Goal: Task Accomplishment & Management: Manage account settings

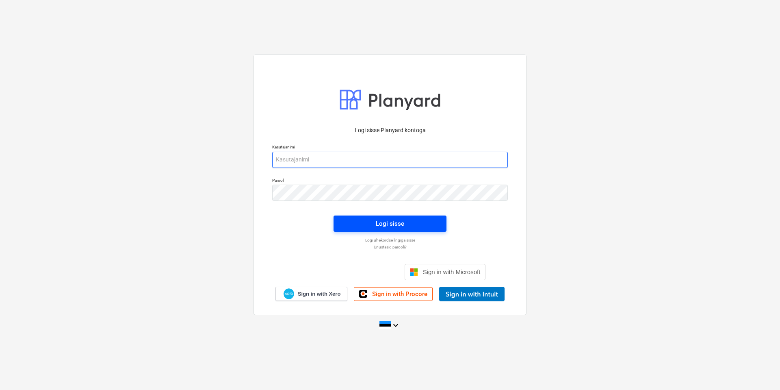
type input "[EMAIL_ADDRESS][DOMAIN_NAME]"
click at [381, 217] on button "Logi sisse" at bounding box center [390, 223] width 113 height 16
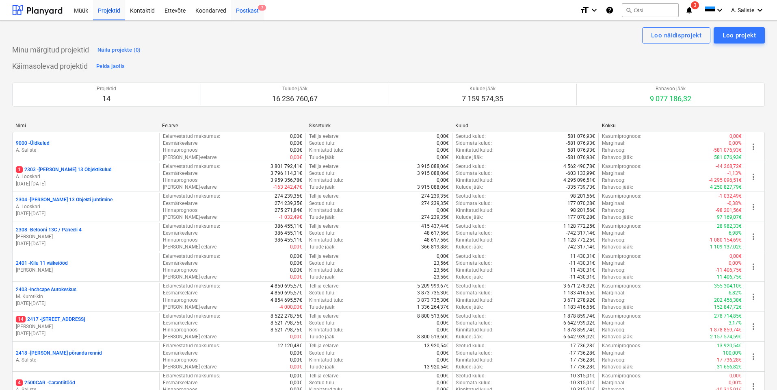
click at [257, 5] on div "Postkast 7" at bounding box center [247, 10] width 33 height 21
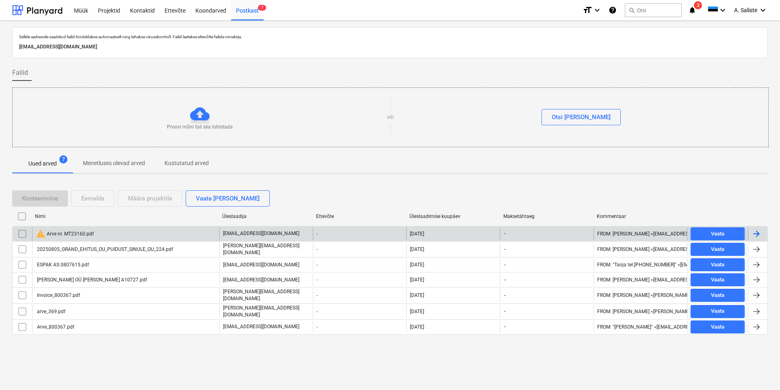
click at [154, 236] on div "warning Arve nr. MT23160.pdf" at bounding box center [125, 233] width 187 height 13
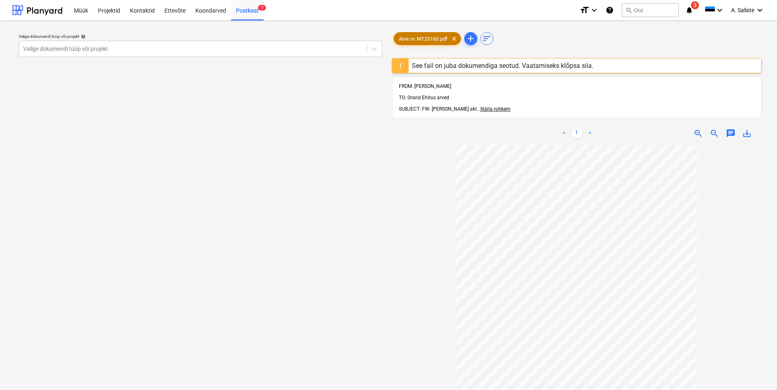
click at [417, 39] on span "Arve nr. MT23160.pdf" at bounding box center [423, 39] width 59 height 6
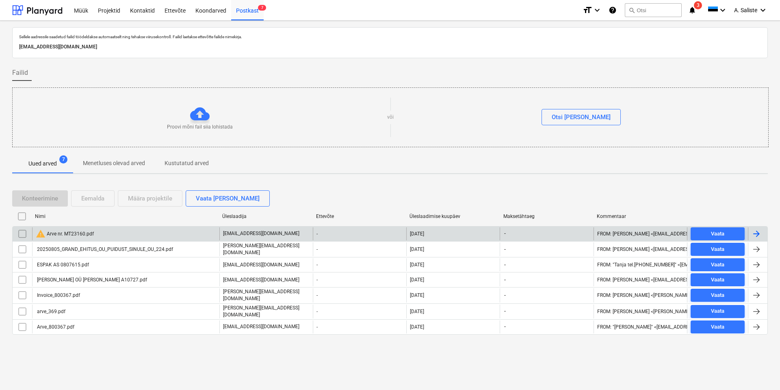
click at [88, 232] on div "warning Arve nr. MT23160.pdf" at bounding box center [65, 234] width 58 height 10
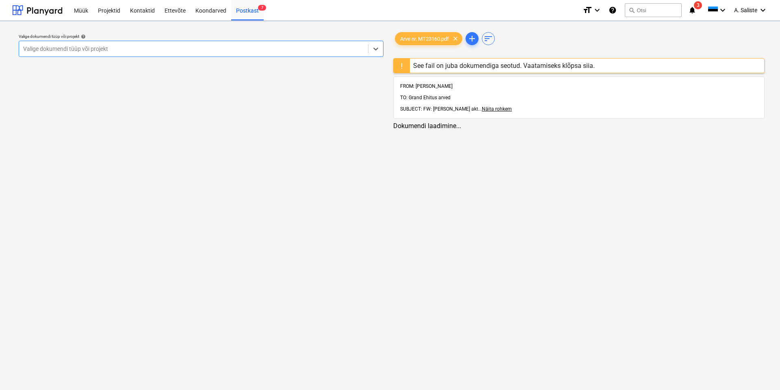
click at [474, 65] on div "See fail on juba dokumendiga seotud. Vaatamiseks klõpsa siia." at bounding box center [504, 66] width 182 height 8
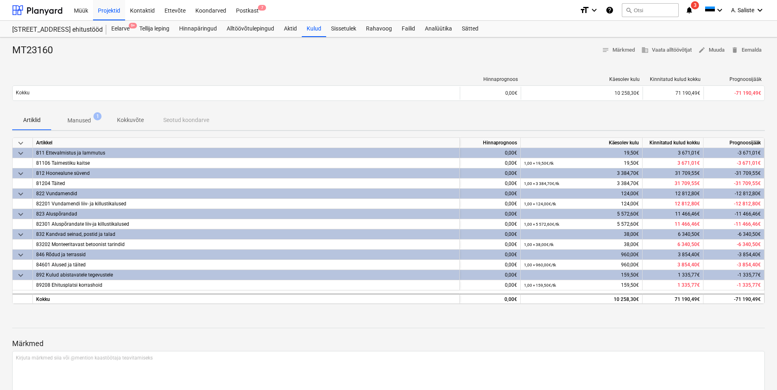
click at [87, 120] on p "Manused" at bounding box center [79, 120] width 24 height 9
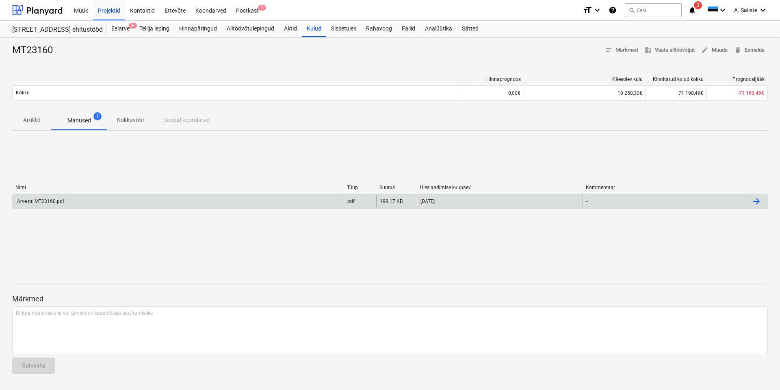
click at [65, 203] on div "Arve nr. MT23160.pdf" at bounding box center [178, 201] width 331 height 13
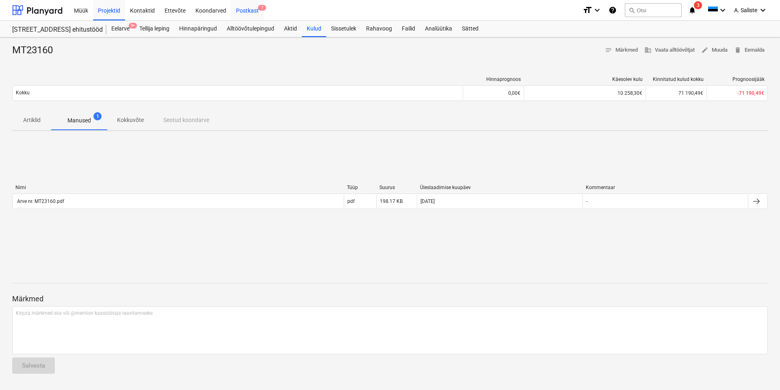
click at [241, 7] on div "Postkast 7" at bounding box center [247, 10] width 33 height 21
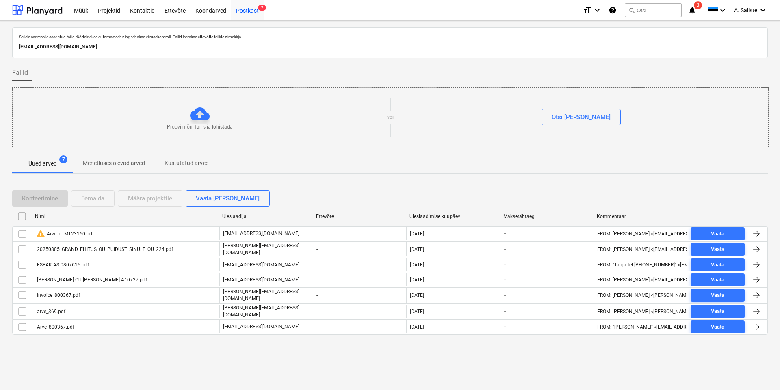
click at [85, 232] on div "warning Arve nr. MT23160.pdf" at bounding box center [65, 234] width 58 height 10
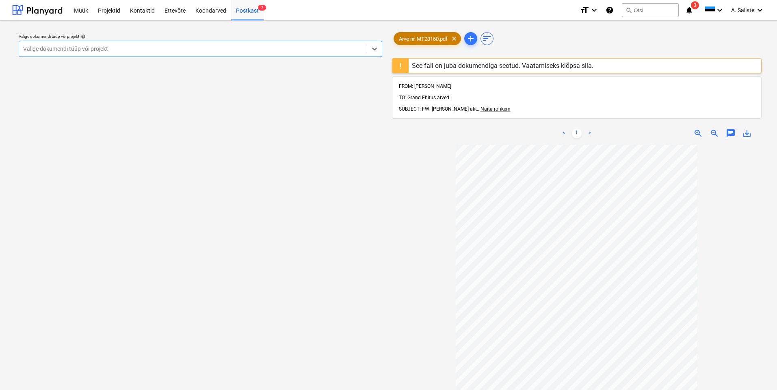
click at [444, 38] on span "Arve nr. MT23160.pdf" at bounding box center [423, 39] width 59 height 6
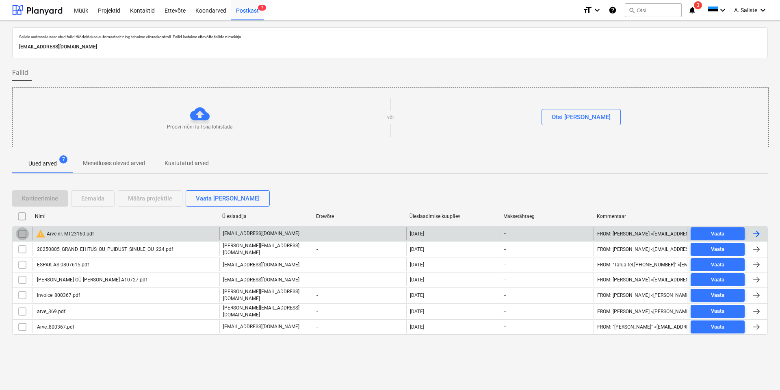
click at [21, 234] on input "checkbox" at bounding box center [22, 233] width 13 height 13
click at [103, 198] on div "Eemalda" at bounding box center [92, 198] width 23 height 11
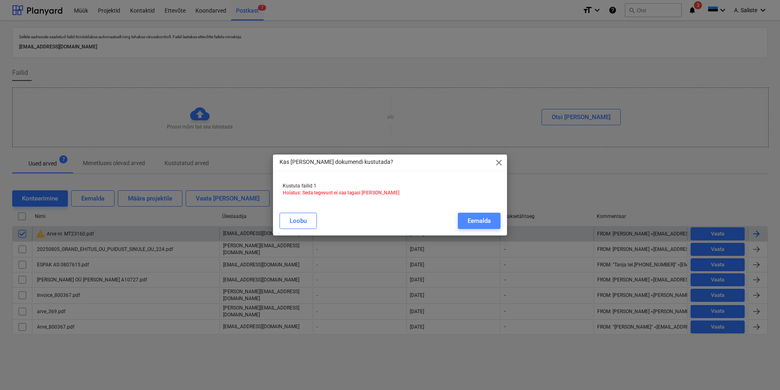
click at [473, 219] on div "Eemalda" at bounding box center [479, 220] width 23 height 11
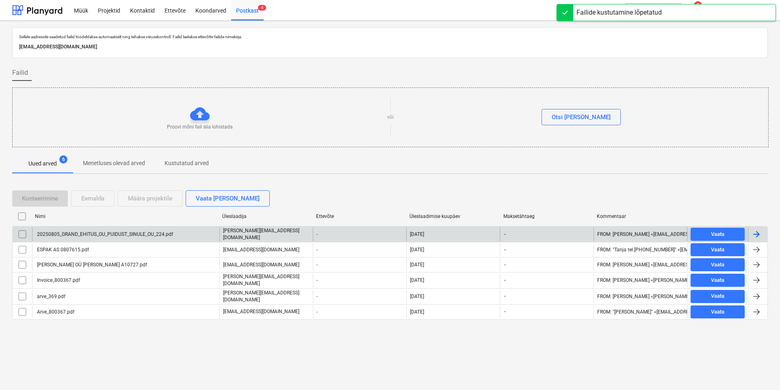
click at [87, 228] on div "20250805_GRAND_EHITUS_OU_PUIDUST_SINULE_OU_224.pdf" at bounding box center [125, 234] width 187 height 14
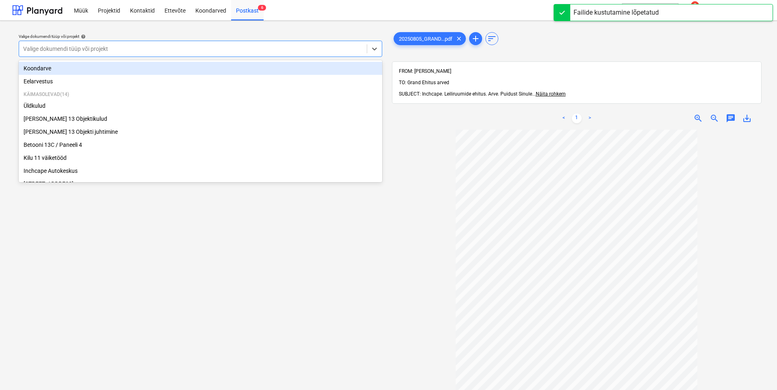
click at [266, 49] on div at bounding box center [193, 49] width 340 height 8
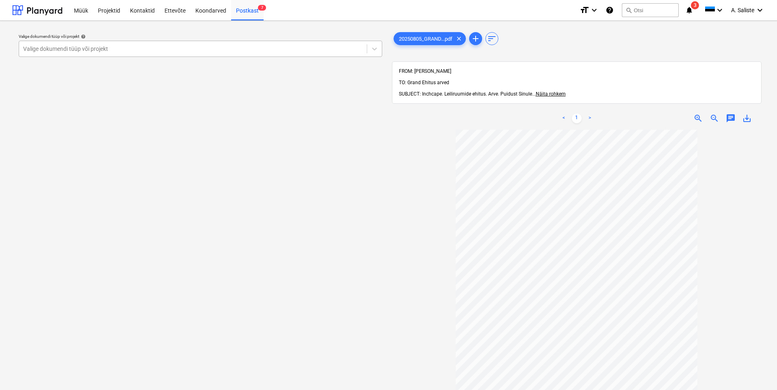
click at [316, 45] on div at bounding box center [193, 49] width 340 height 8
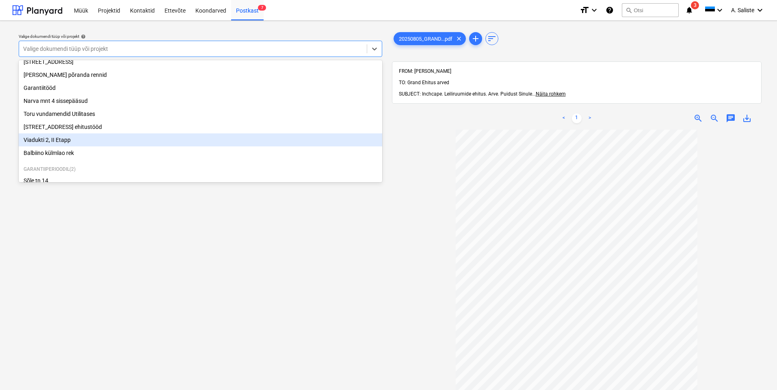
scroll to position [81, 0]
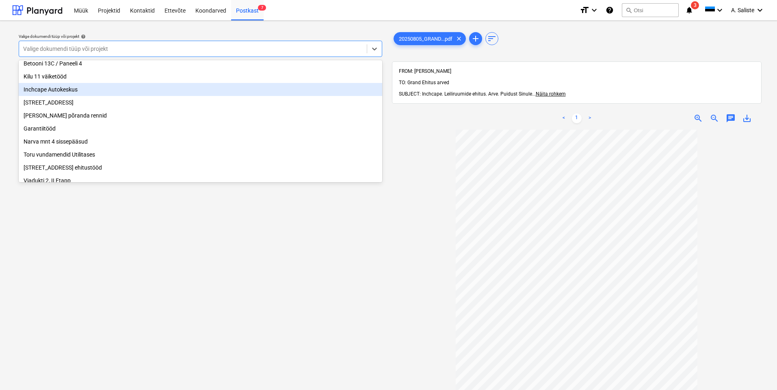
click at [60, 92] on div "Inchcape Autokeskus" at bounding box center [201, 89] width 364 height 13
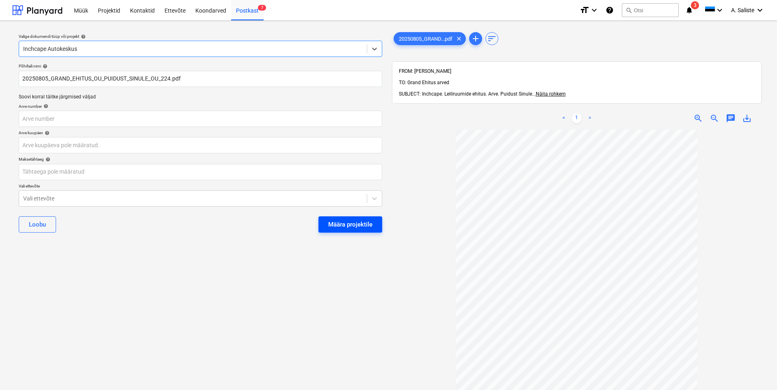
click at [345, 219] on div "Määra projektile" at bounding box center [350, 224] width 44 height 11
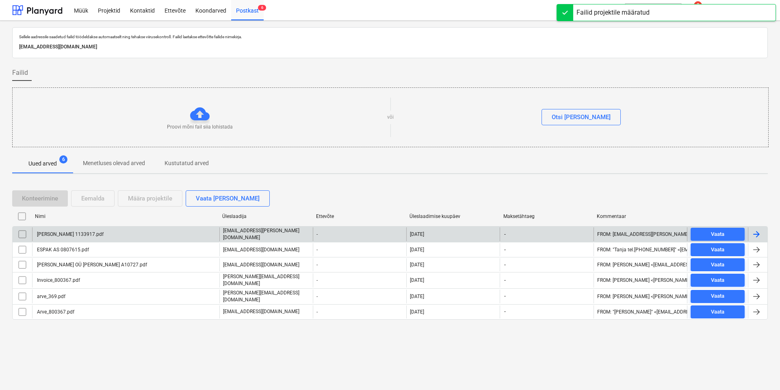
click at [76, 233] on div "[PERSON_NAME] 1133917.pdf" at bounding box center [70, 234] width 68 height 6
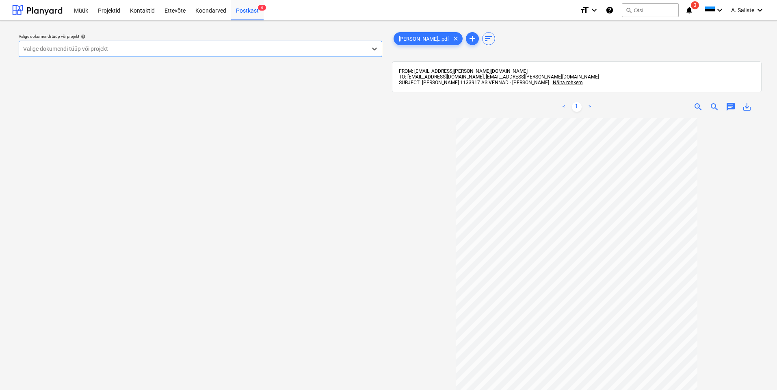
click at [261, 47] on div at bounding box center [193, 49] width 340 height 8
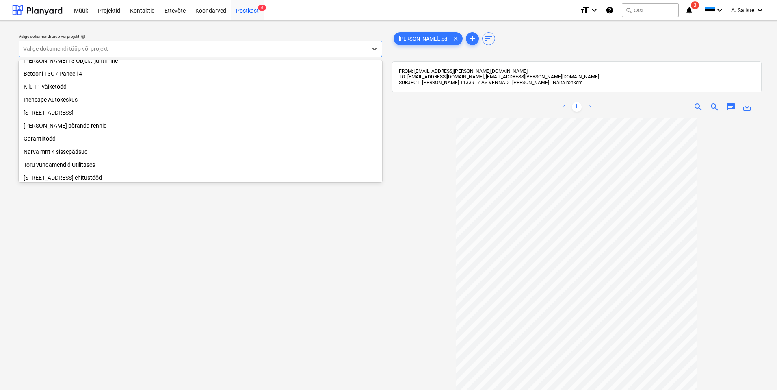
scroll to position [81, 0]
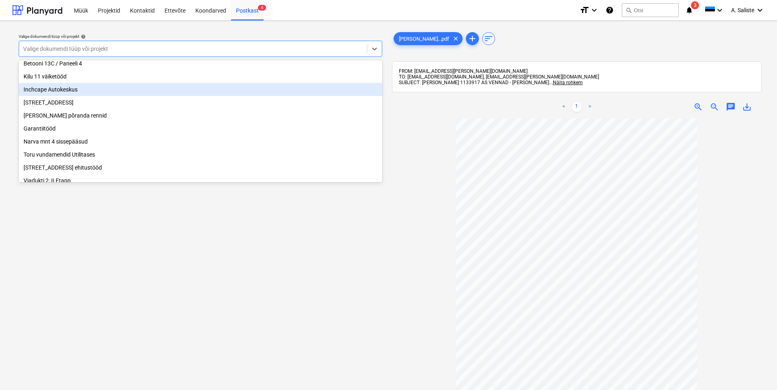
click at [90, 96] on div "Inchcape Autokeskus" at bounding box center [201, 89] width 364 height 13
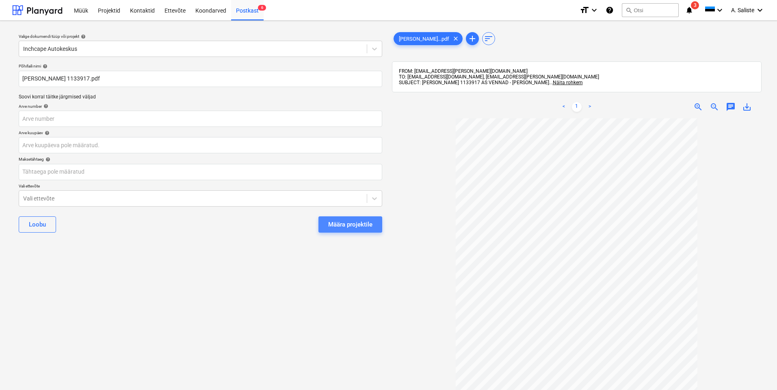
click at [359, 223] on div "Määra projektile" at bounding box center [350, 224] width 44 height 11
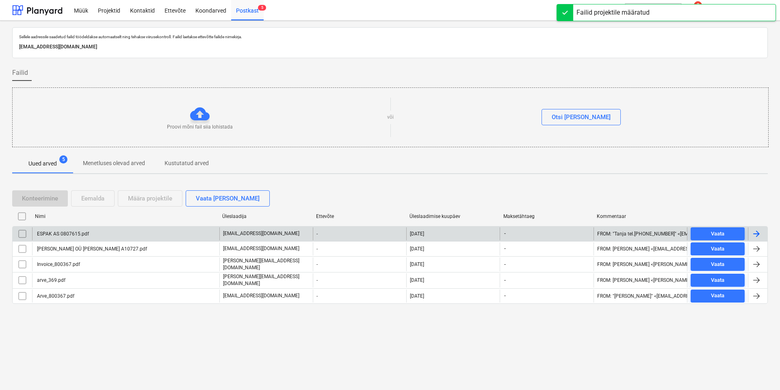
click at [76, 234] on div "ESPAK AS 0807615.pdf" at bounding box center [62, 234] width 53 height 6
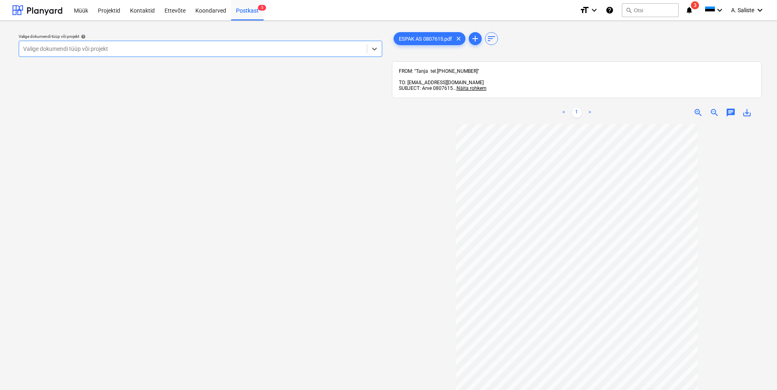
click at [309, 49] on div at bounding box center [193, 49] width 340 height 8
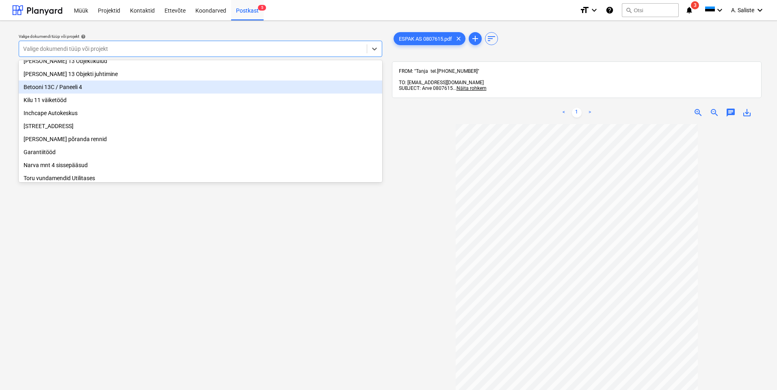
scroll to position [152, 0]
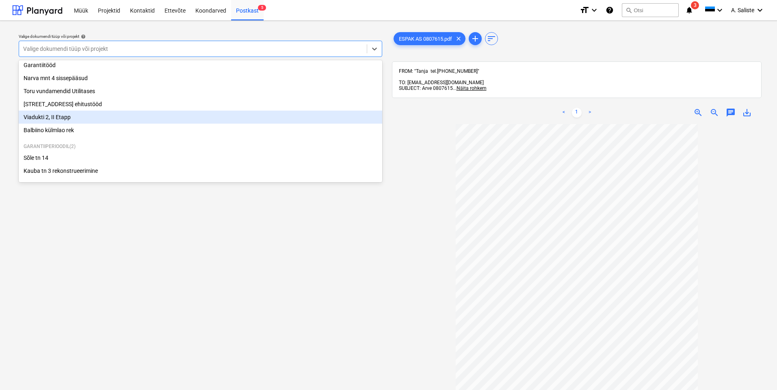
click at [56, 115] on div "Viadukti 2, II Etapp" at bounding box center [201, 117] width 364 height 13
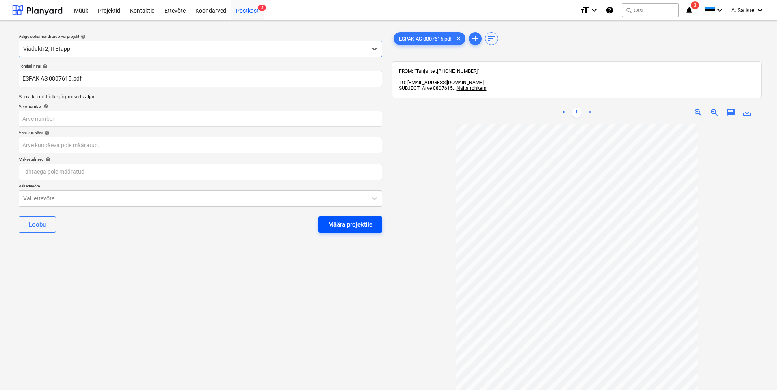
click at [332, 223] on div "Määra projektile" at bounding box center [350, 224] width 44 height 11
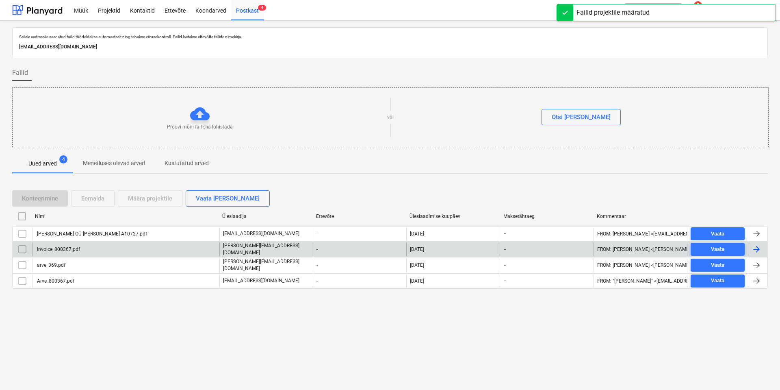
click at [67, 244] on div "Invoice_800367.pdf" at bounding box center [125, 249] width 187 height 14
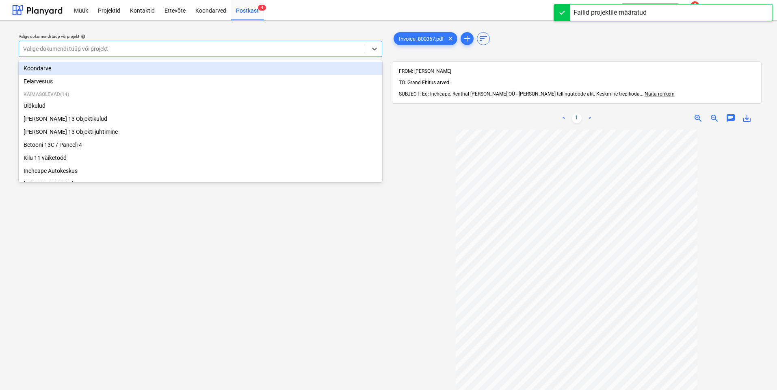
click at [259, 48] on div at bounding box center [193, 49] width 340 height 8
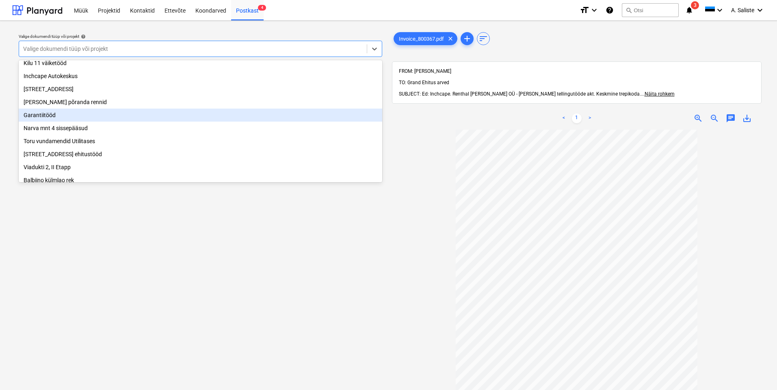
scroll to position [81, 0]
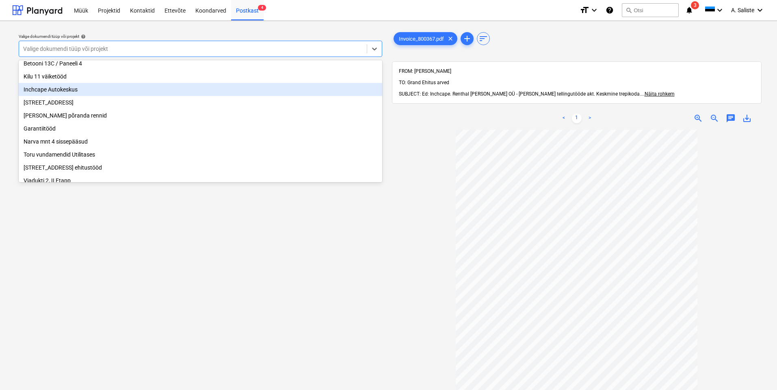
click at [73, 89] on div "Inchcape Autokeskus" at bounding box center [201, 89] width 364 height 13
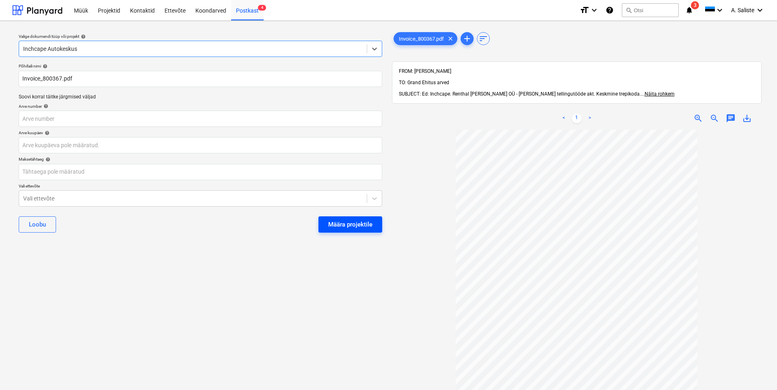
click at [364, 223] on div "Määra projektile" at bounding box center [350, 224] width 44 height 11
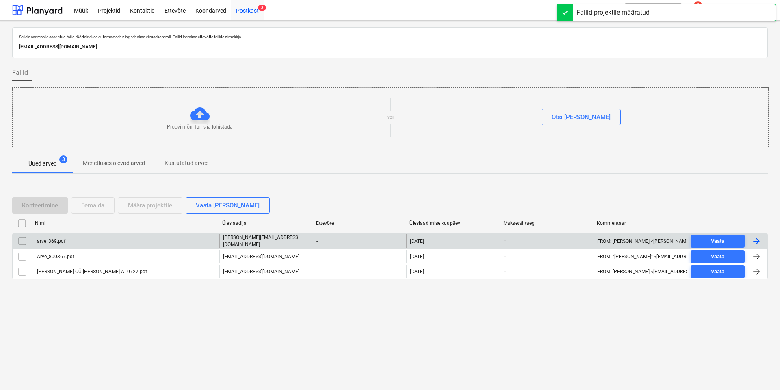
click at [106, 244] on div "arve_369.pdf" at bounding box center [125, 241] width 187 height 14
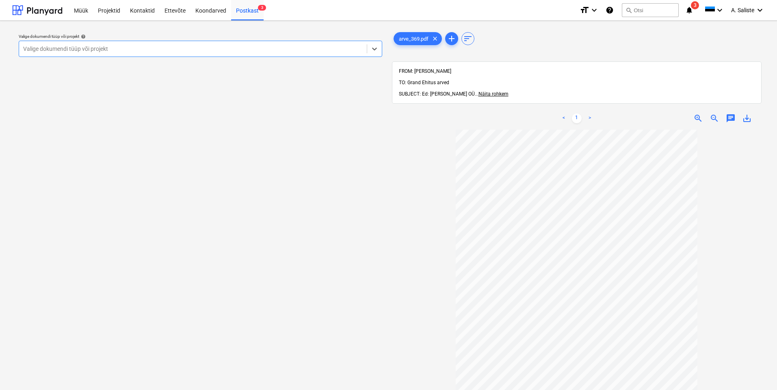
click at [280, 50] on div at bounding box center [193, 49] width 340 height 8
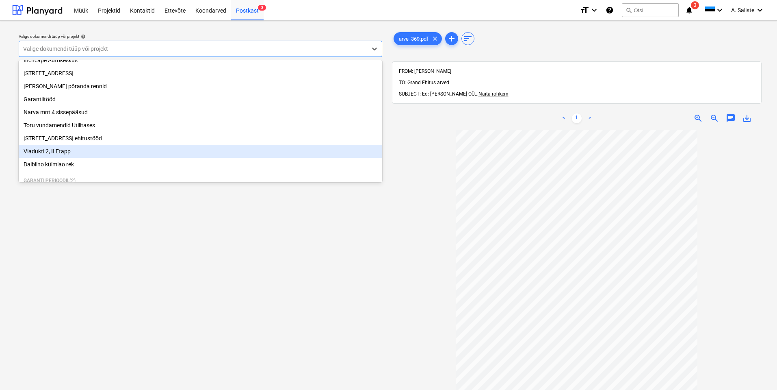
scroll to position [152, 0]
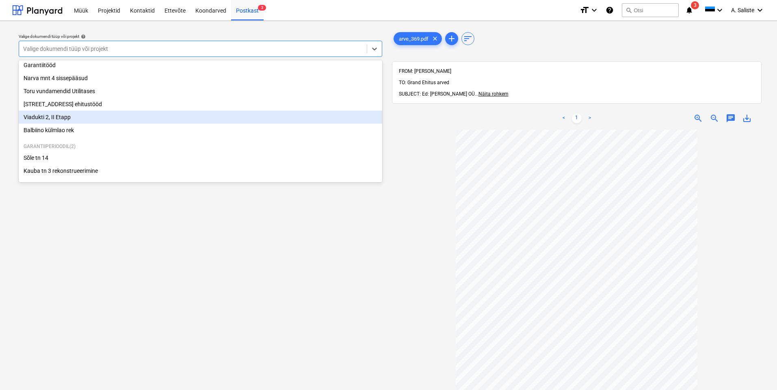
click at [77, 116] on div "Viadukti 2, II Etapp" at bounding box center [201, 117] width 364 height 13
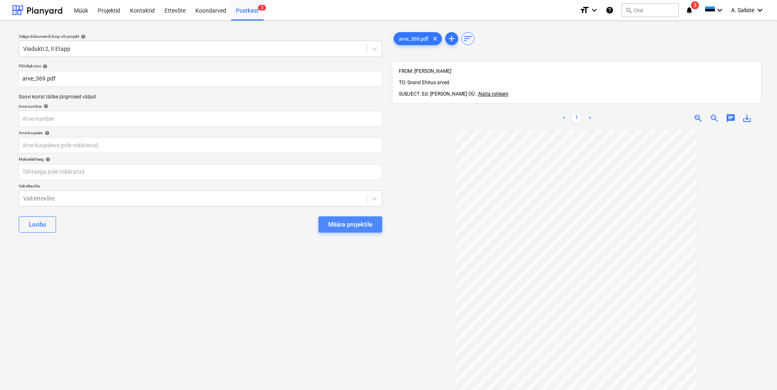
click at [342, 222] on div "Määra projektile" at bounding box center [350, 224] width 44 height 11
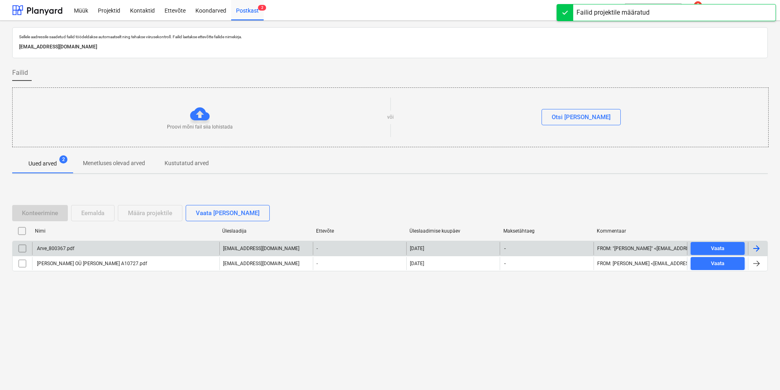
click at [75, 245] on div "Arve_800367.pdf" at bounding box center [125, 248] width 187 height 13
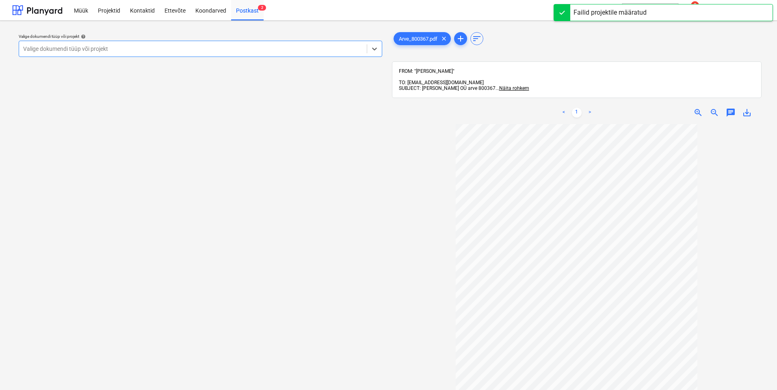
click at [254, 49] on div at bounding box center [193, 49] width 340 height 8
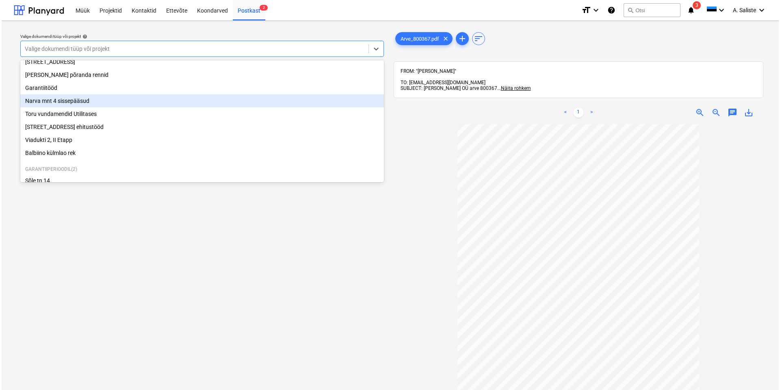
scroll to position [81, 0]
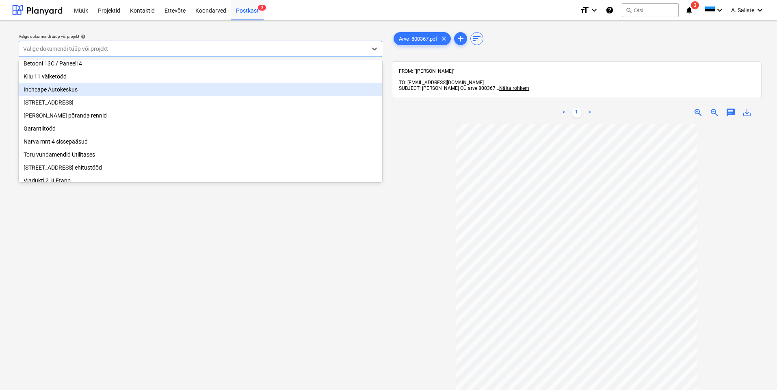
click at [67, 95] on div "Inchcape Autokeskus" at bounding box center [201, 89] width 364 height 13
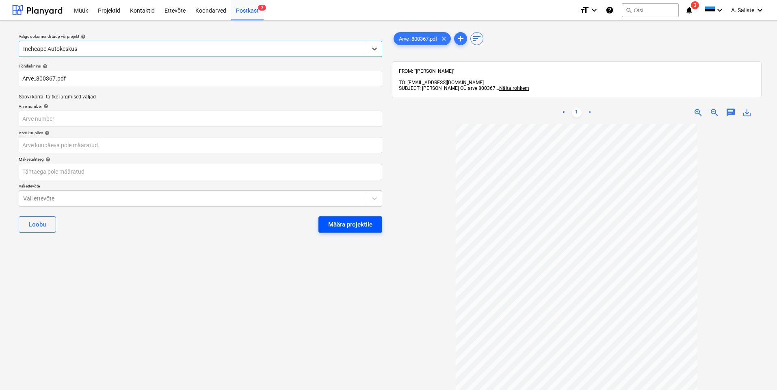
click at [366, 227] on div "Määra projektile" at bounding box center [350, 224] width 44 height 11
